Goal: Task Accomplishment & Management: Manage account settings

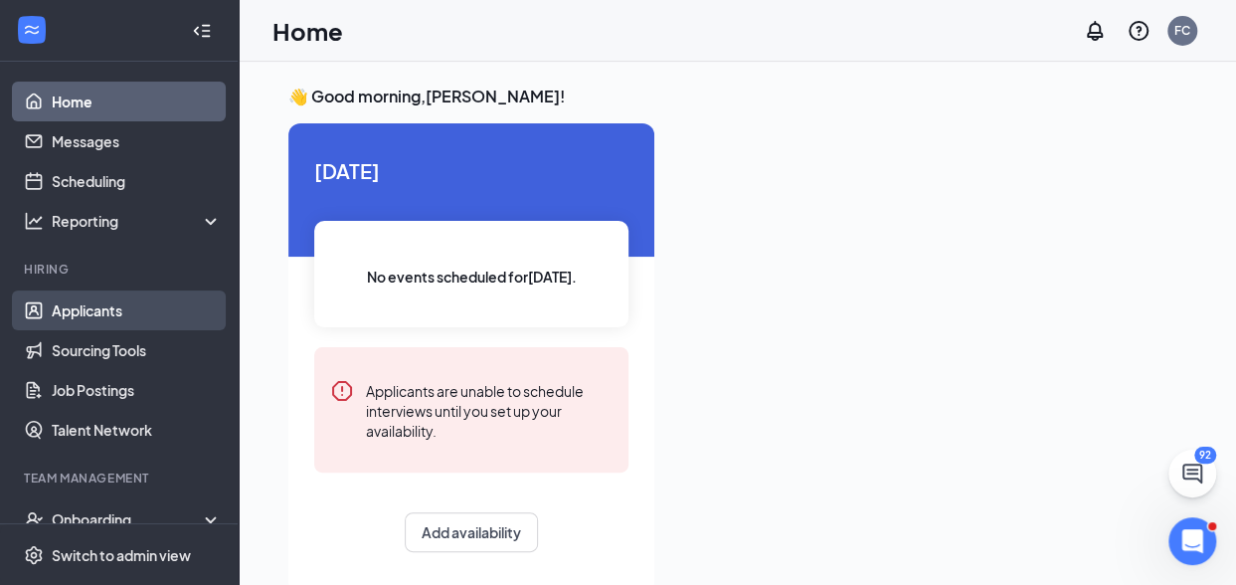
click at [96, 312] on link "Applicants" at bounding box center [137, 310] width 170 height 40
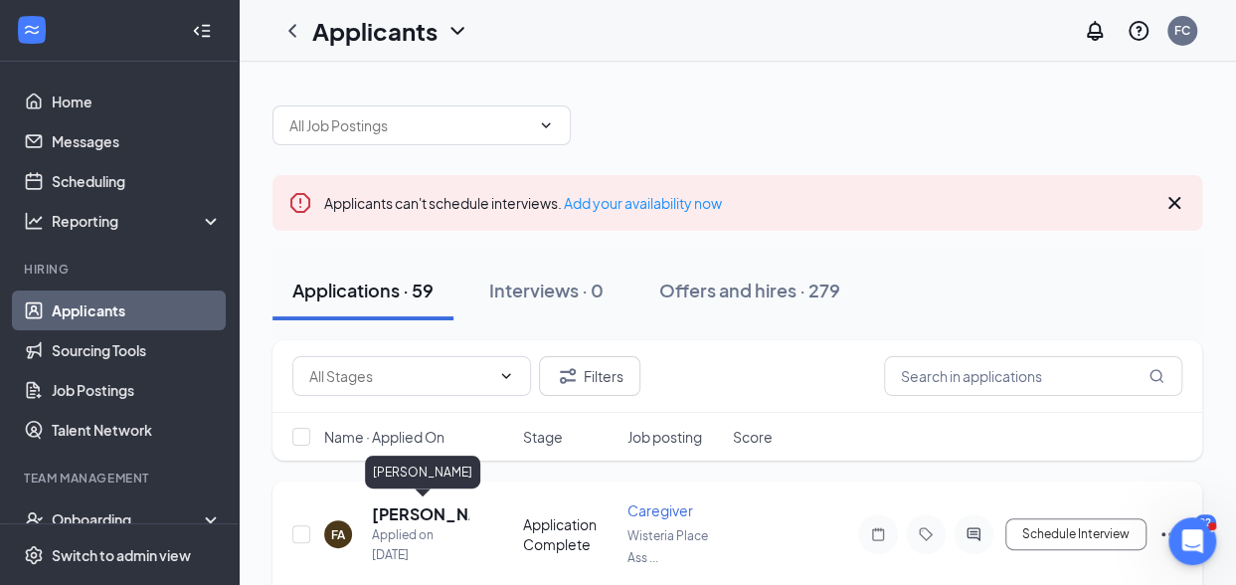
click at [402, 516] on h5 "[PERSON_NAME]" at bounding box center [420, 514] width 97 height 22
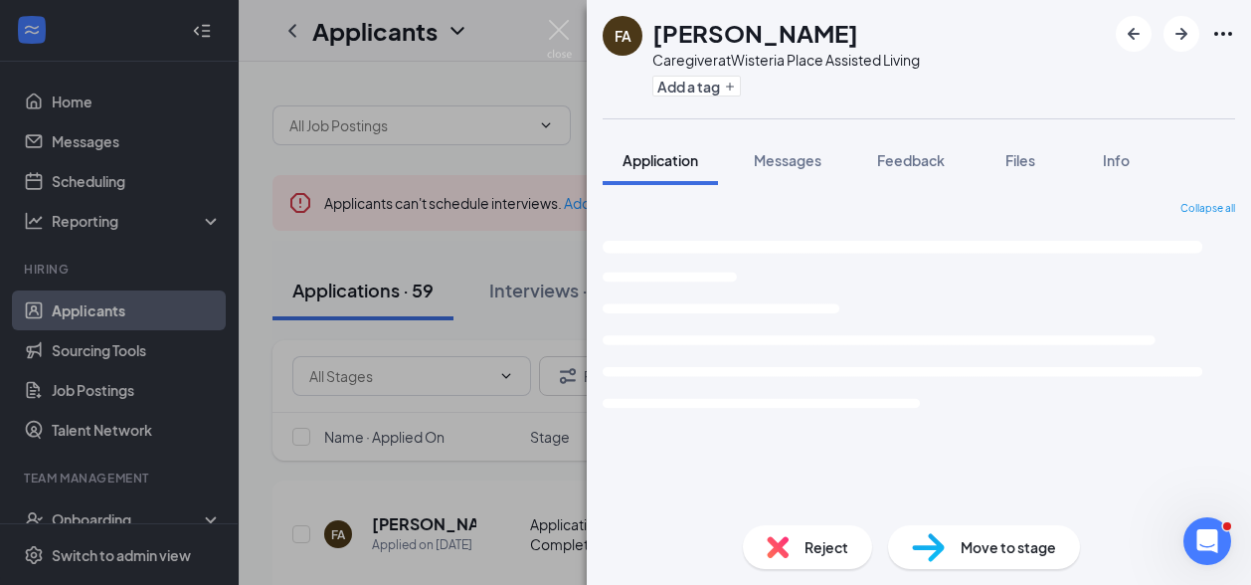
click at [412, 484] on div "FA [PERSON_NAME] Caregiver at [GEOGRAPHIC_DATA] Assisted Living Add a tag Appli…" at bounding box center [625, 292] width 1251 height 585
click at [433, 493] on div "FA [PERSON_NAME] Applied on [DATE] Application Complete Caregiver Wisteria Plac…" at bounding box center [745, 558] width 945 height 157
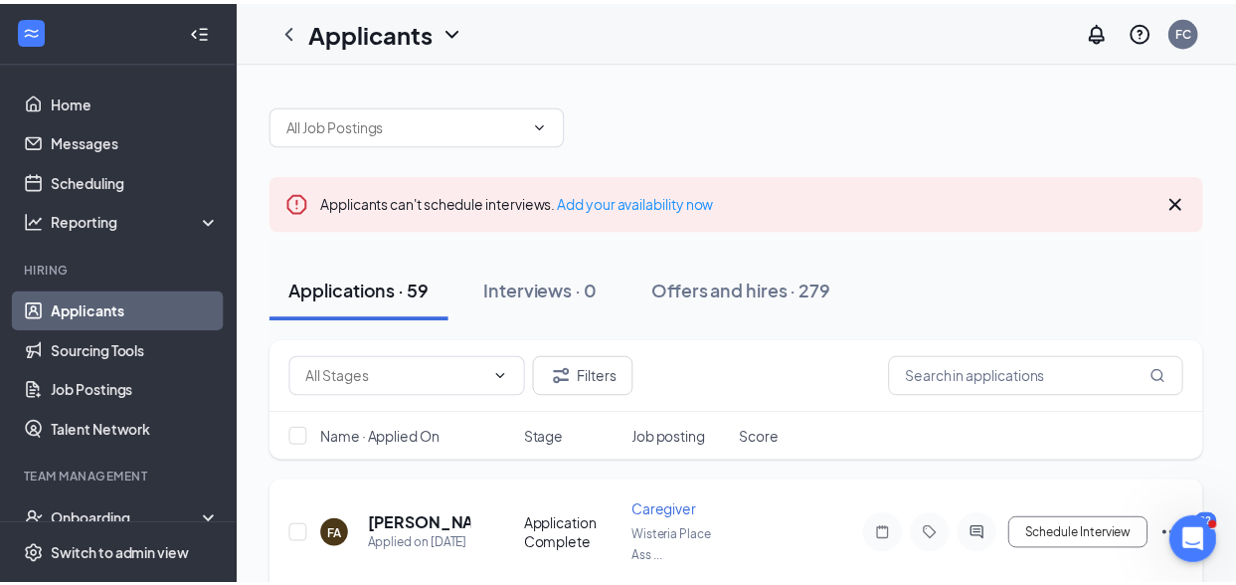
scroll to position [99, 0]
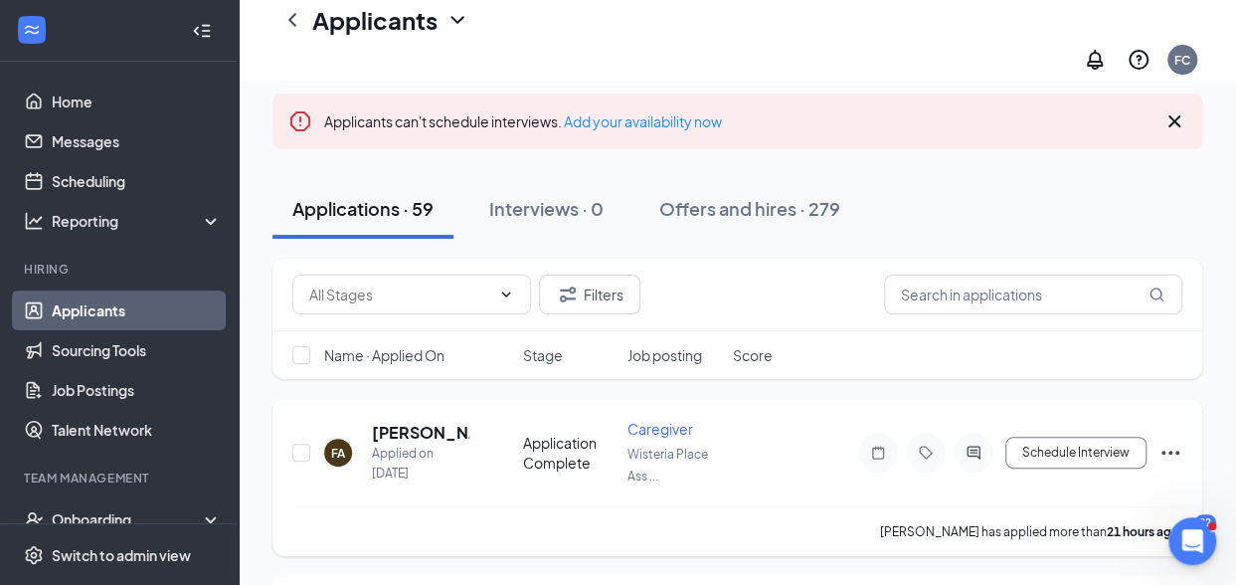
click at [1165, 441] on icon "Ellipses" at bounding box center [1171, 453] width 24 height 24
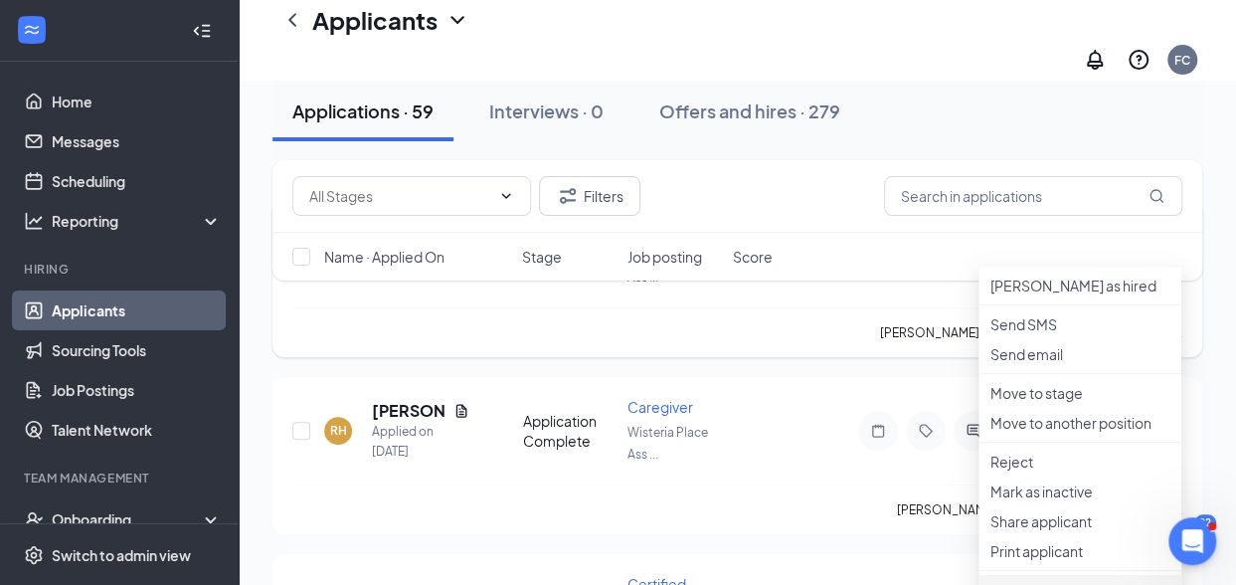
scroll to position [497, 0]
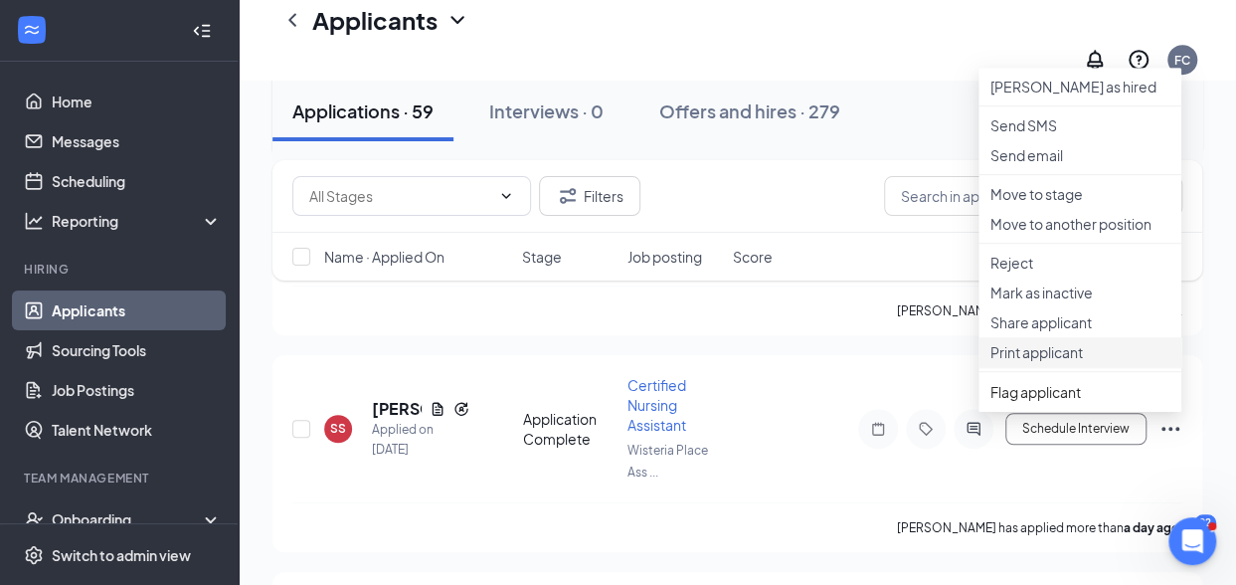
click at [1017, 362] on p "Print applicant" at bounding box center [1080, 352] width 179 height 20
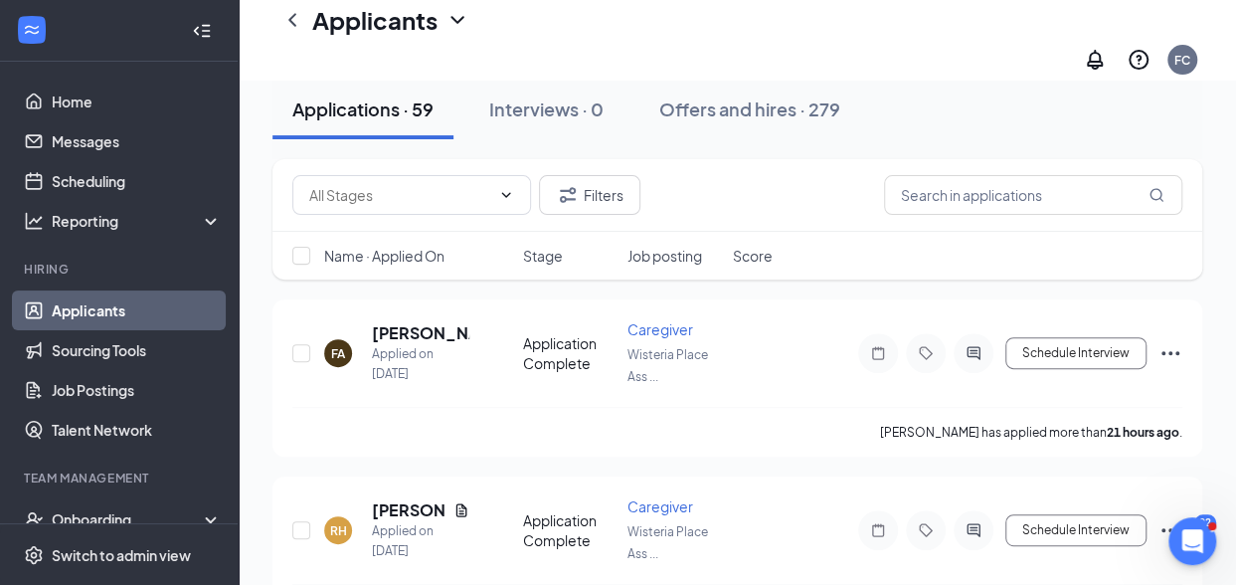
scroll to position [0, 0]
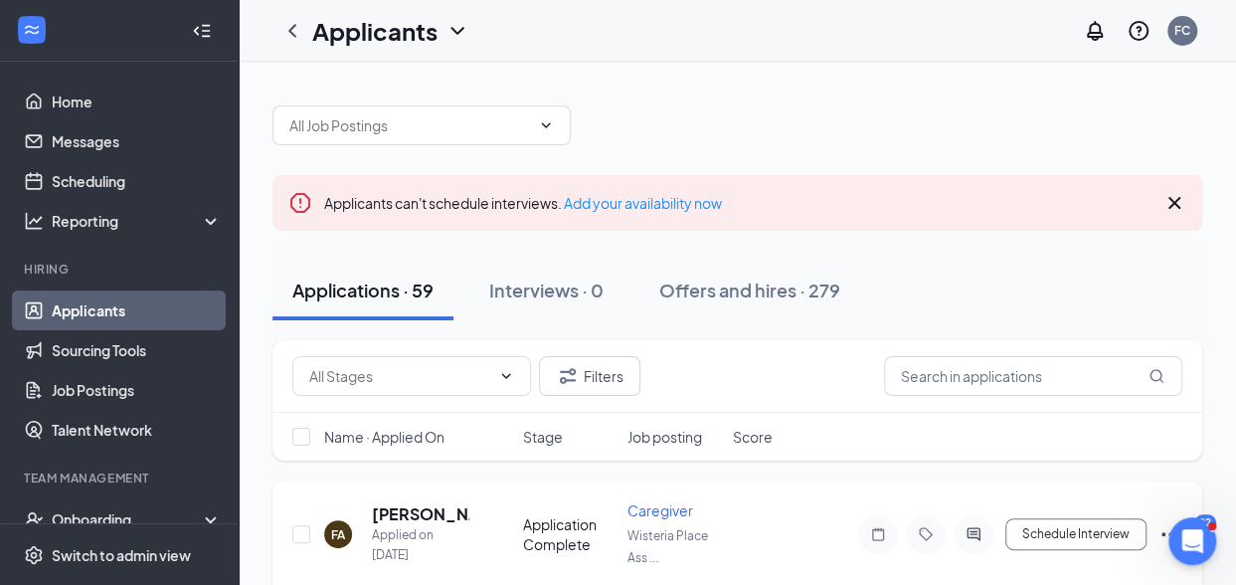
click at [1165, 528] on icon "Ellipses" at bounding box center [1171, 534] width 24 height 24
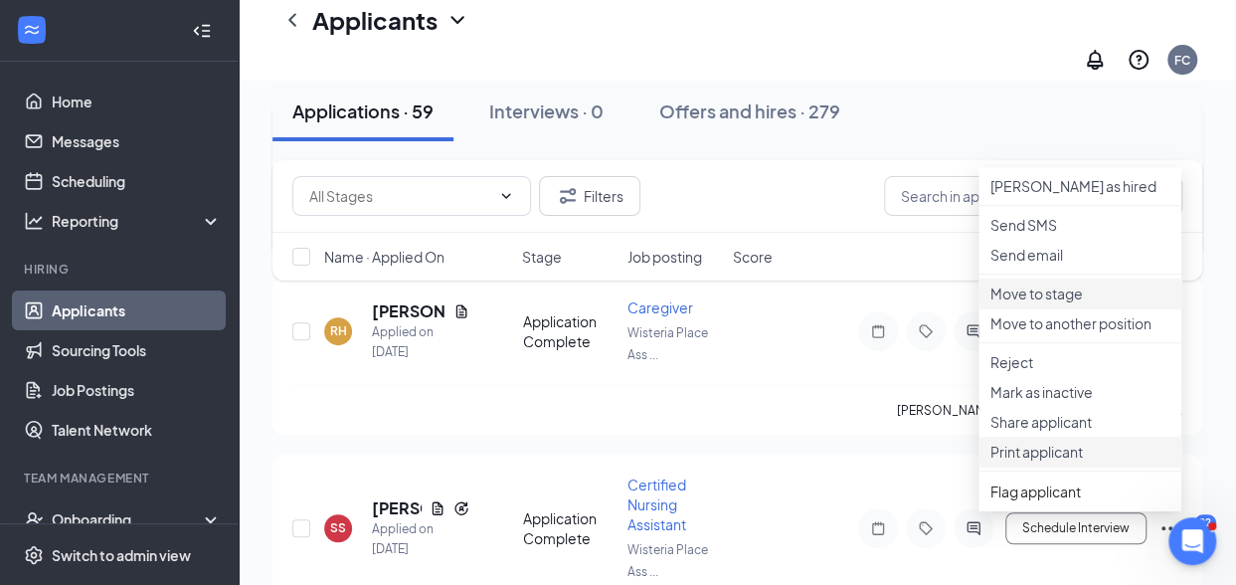
scroll to position [597, 0]
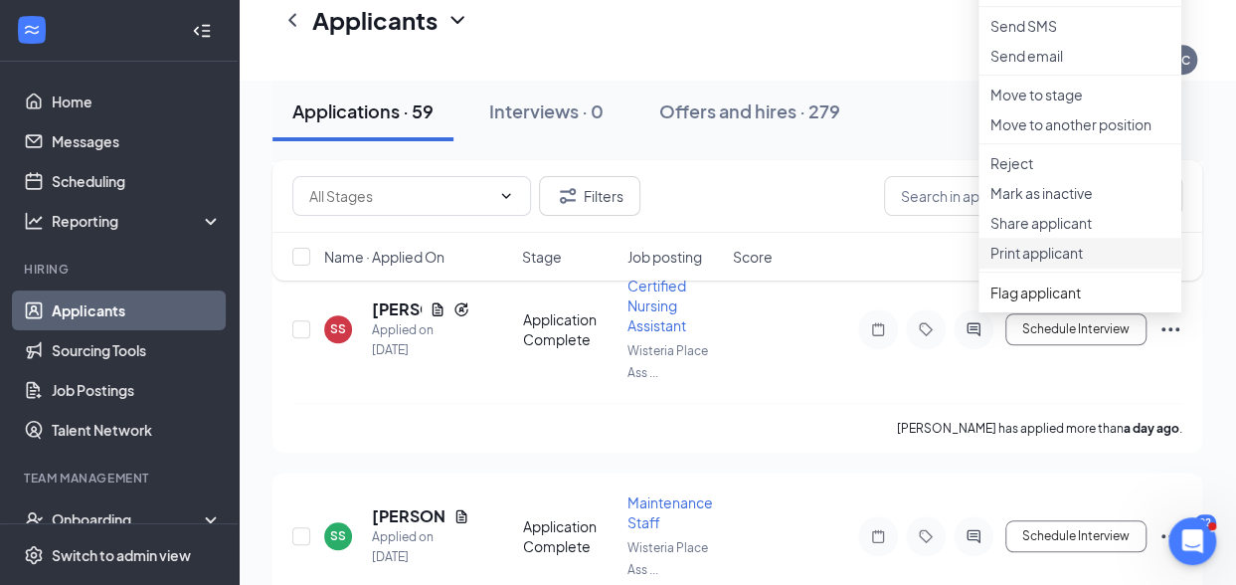
click at [1025, 263] on p "Print applicant" at bounding box center [1080, 253] width 179 height 20
